Goal: Task Accomplishment & Management: Manage account settings

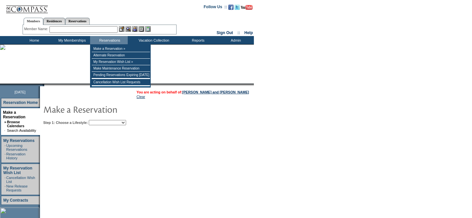
click at [95, 30] on input "text" at bounding box center [83, 29] width 68 height 7
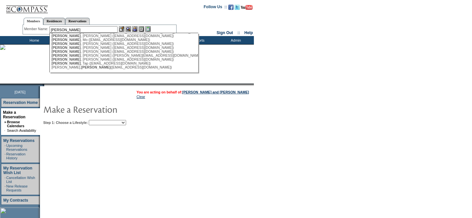
scroll to position [92, 0]
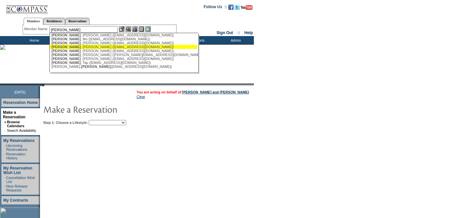
click at [93, 49] on div "[PERSON_NAME] ([EMAIL_ADDRESS][DOMAIN_NAME])" at bounding box center [123, 47] width 144 height 4
type input "[PERSON_NAME] ([EMAIL_ADDRESS][DOMAIN_NAME])"
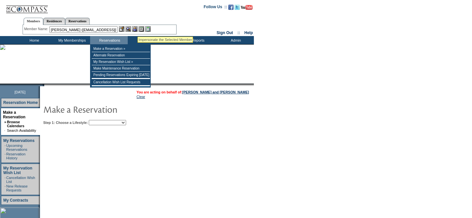
click at [137, 29] on img at bounding box center [135, 29] width 6 height 6
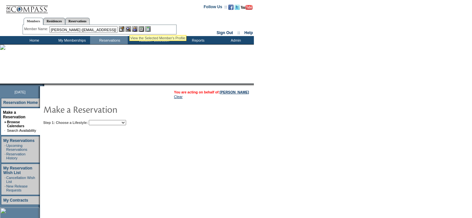
click at [129, 27] on img at bounding box center [128, 29] width 6 height 6
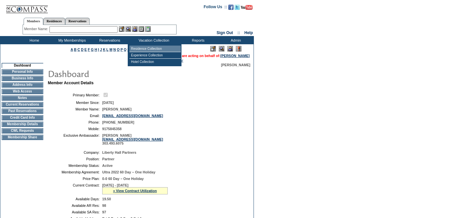
click at [142, 47] on td "Residence Collection" at bounding box center [154, 48] width 51 height 7
